Goal: Transaction & Acquisition: Purchase product/service

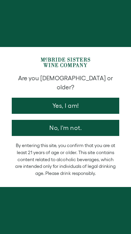
click at [72, 101] on button "Yes, I am!" at bounding box center [66, 106] width 108 height 16
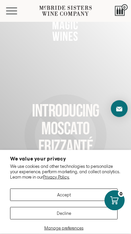
scroll to position [10, 0]
click at [78, 189] on button "Accept" at bounding box center [64, 195] width 108 height 12
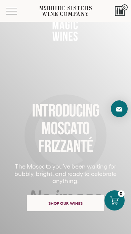
click at [68, 200] on span "Shop our wines" at bounding box center [65, 203] width 51 height 13
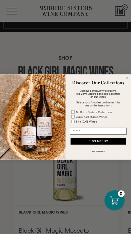
scroll to position [445, 0]
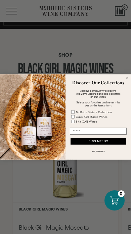
click at [78, 111] on div "McBride Sisters Collection" at bounding box center [94, 112] width 36 height 3
click at [125, 78] on icon "Close dialog" at bounding box center [127, 78] width 4 height 4
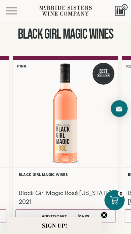
scroll to position [479, 0]
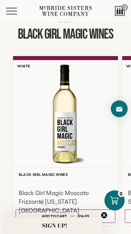
click at [122, 227] on div "**********" at bounding box center [65, 147] width 131 height 182
click at [65, 225] on span "SIGN UP!" at bounding box center [54, 226] width 25 height 8
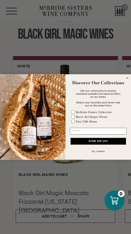
click at [78, 133] on input "Email" at bounding box center [98, 131] width 57 height 7
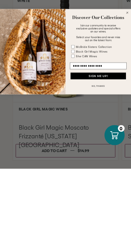
type input "**********"
click at [113, 138] on button "SIGN ME UP!" at bounding box center [98, 141] width 55 height 7
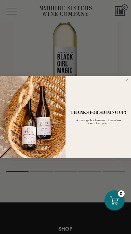
click at [129, 81] on circle "Close dialog" at bounding box center [127, 80] width 4 height 4
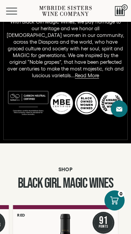
scroll to position [329, 0]
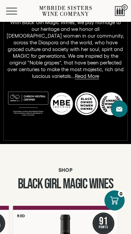
click at [14, 9] on button "Menu" at bounding box center [18, 11] width 24 height 7
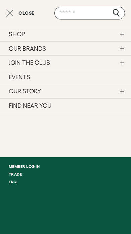
click at [23, 34] on link "SHOP" at bounding box center [65, 34] width 131 height 14
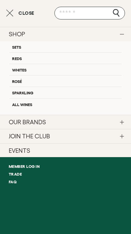
click at [38, 125] on link "OUR BRANDS" at bounding box center [65, 122] width 131 height 14
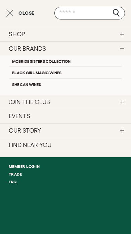
click at [62, 59] on link "McBride Sisters Collection" at bounding box center [65, 60] width 112 height 11
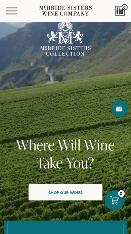
scroll to position [72, 0]
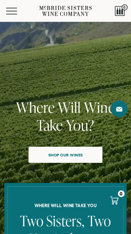
click at [77, 157] on span "Shop our wines" at bounding box center [65, 155] width 51 height 13
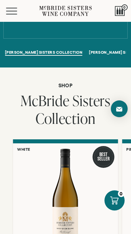
scroll to position [459, 0]
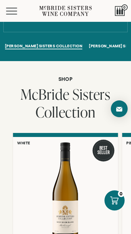
click at [103, 189] on div at bounding box center [65, 191] width 105 height 108
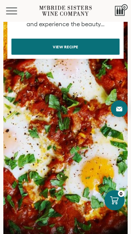
scroll to position [861, 0]
click at [109, 194] on div at bounding box center [115, 201] width 20 height 20
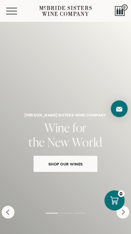
click at [75, 169] on link "Shop Our Wines" at bounding box center [66, 164] width 64 height 16
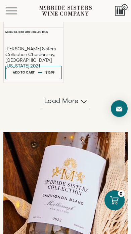
scroll to position [584, 0]
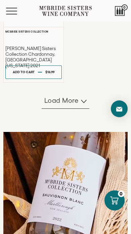
click at [86, 103] on icon "button" at bounding box center [84, 101] width 6 height 3
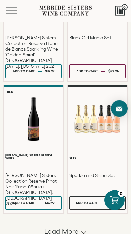
scroll to position [967, 0]
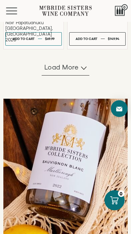
click at [89, 76] on button "Load more" at bounding box center [66, 68] width 48 height 16
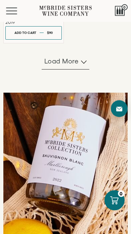
scroll to position [1777, 0]
